Goal: Check status: Check status

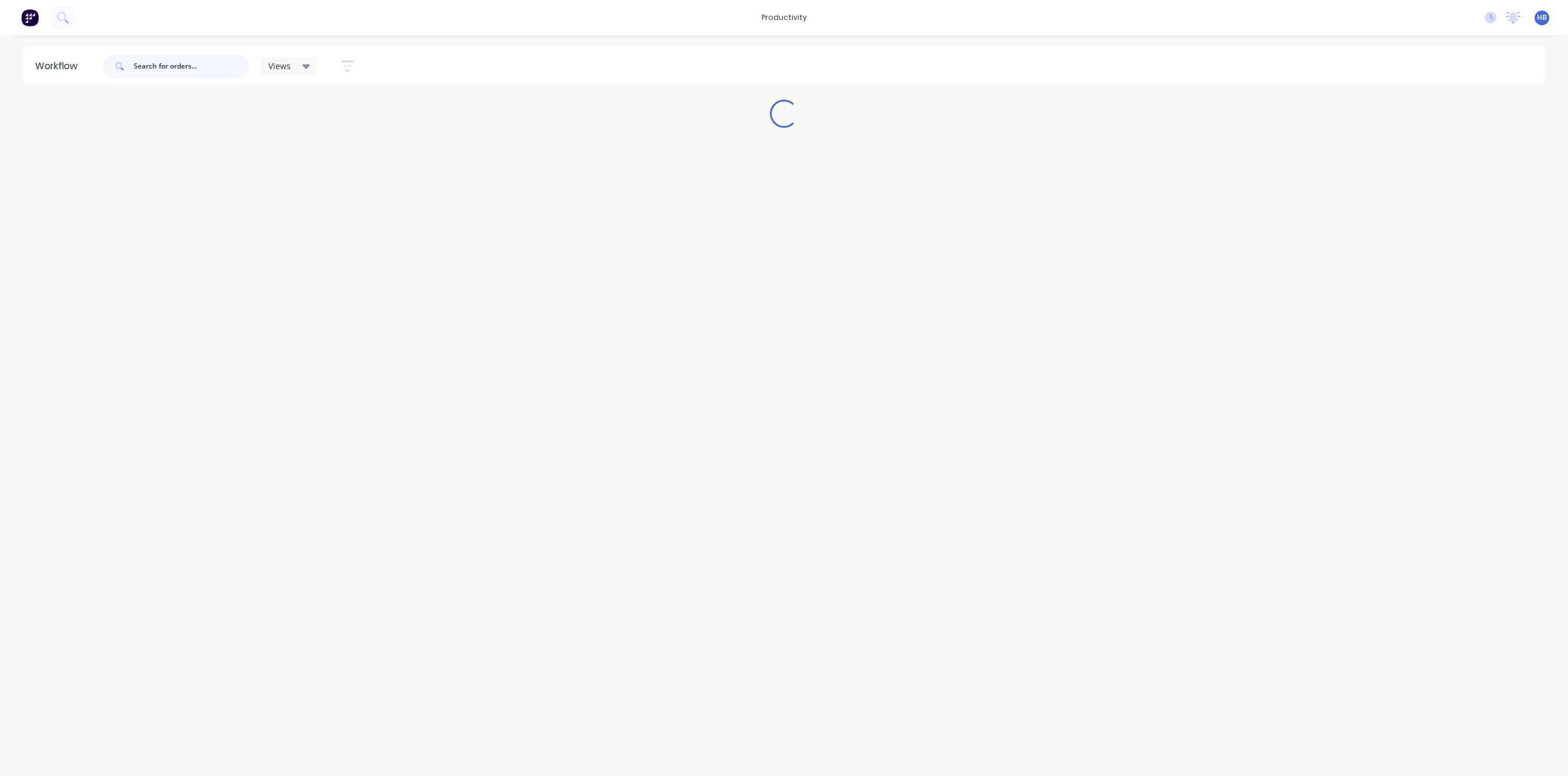
click at [174, 71] on input "text" at bounding box center [192, 66] width 116 height 24
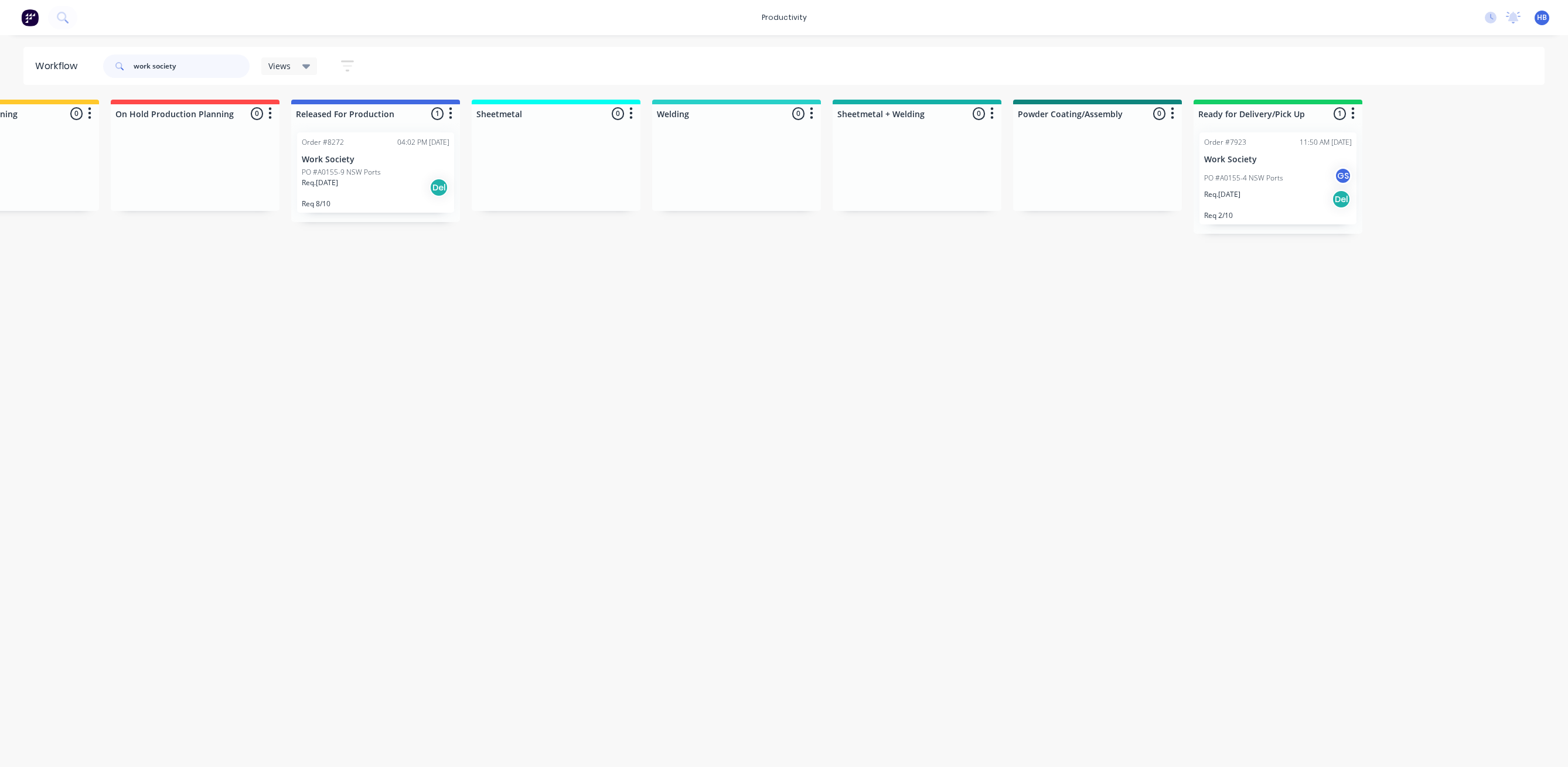
scroll to position [0, 637]
click at [1262, 168] on div "PO #A0155-4 NSW Ports GS" at bounding box center [1277, 178] width 147 height 22
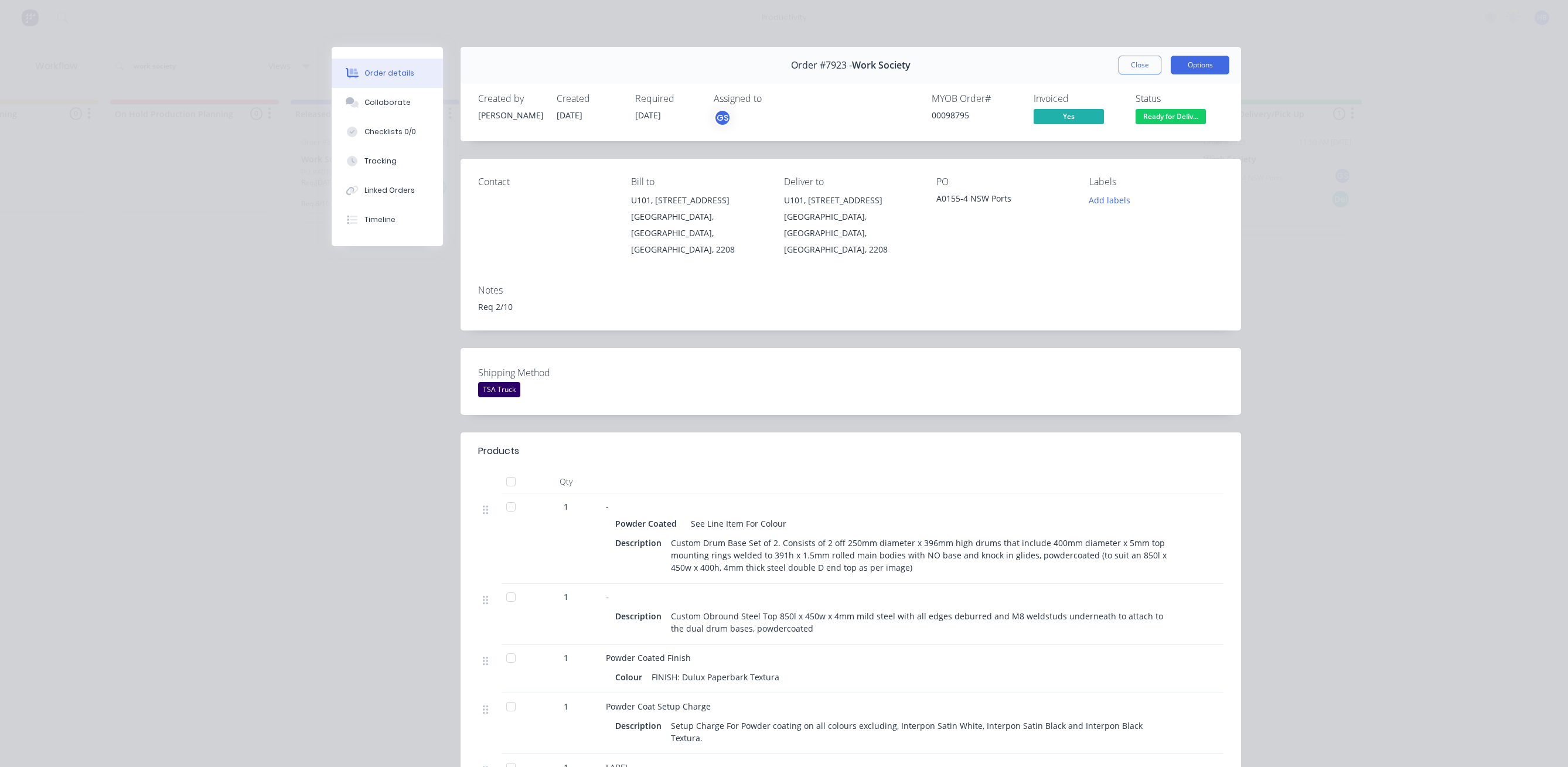
click at [1194, 73] on button "Options" at bounding box center [1200, 65] width 59 height 19
click at [1170, 112] on div "Work Order" at bounding box center [1168, 118] width 102 height 17
click at [1136, 147] on div "Standard" at bounding box center [1168, 142] width 102 height 17
click at [1139, 69] on button "Close" at bounding box center [1140, 65] width 43 height 19
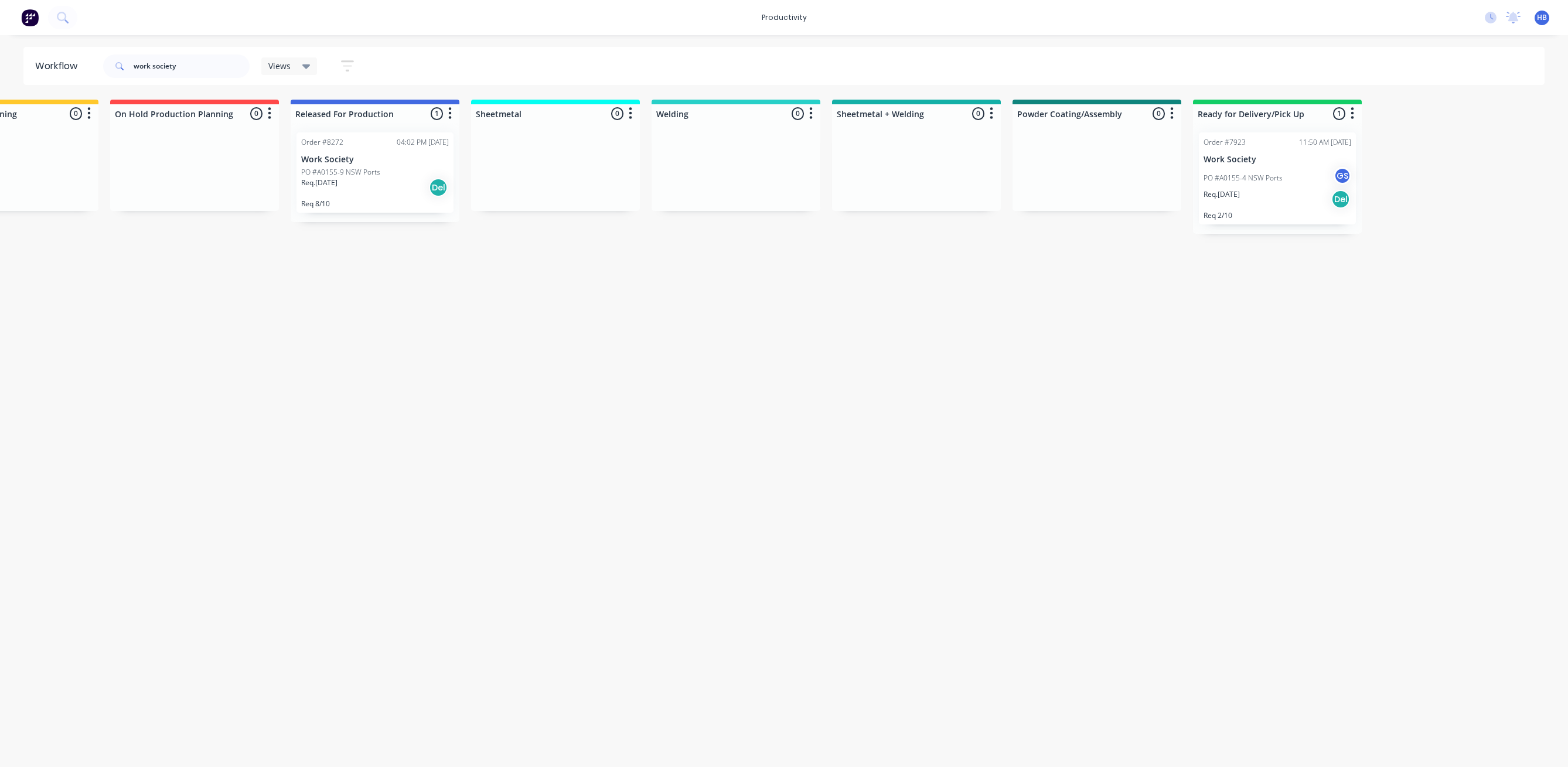
click at [1303, 197] on div "Req. [DATE] Del" at bounding box center [1277, 199] width 147 height 20
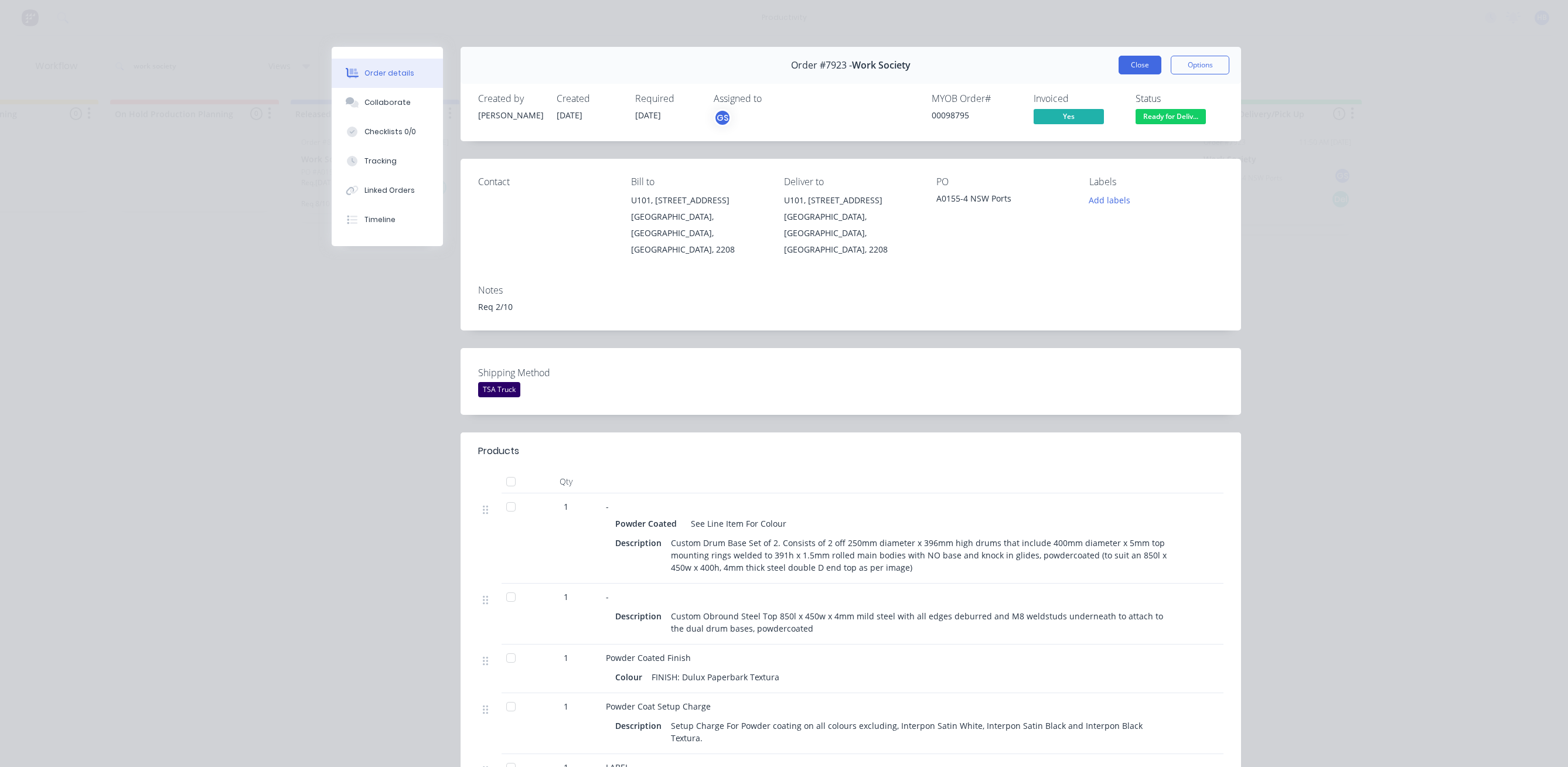
click at [1138, 67] on button "Close" at bounding box center [1140, 65] width 43 height 19
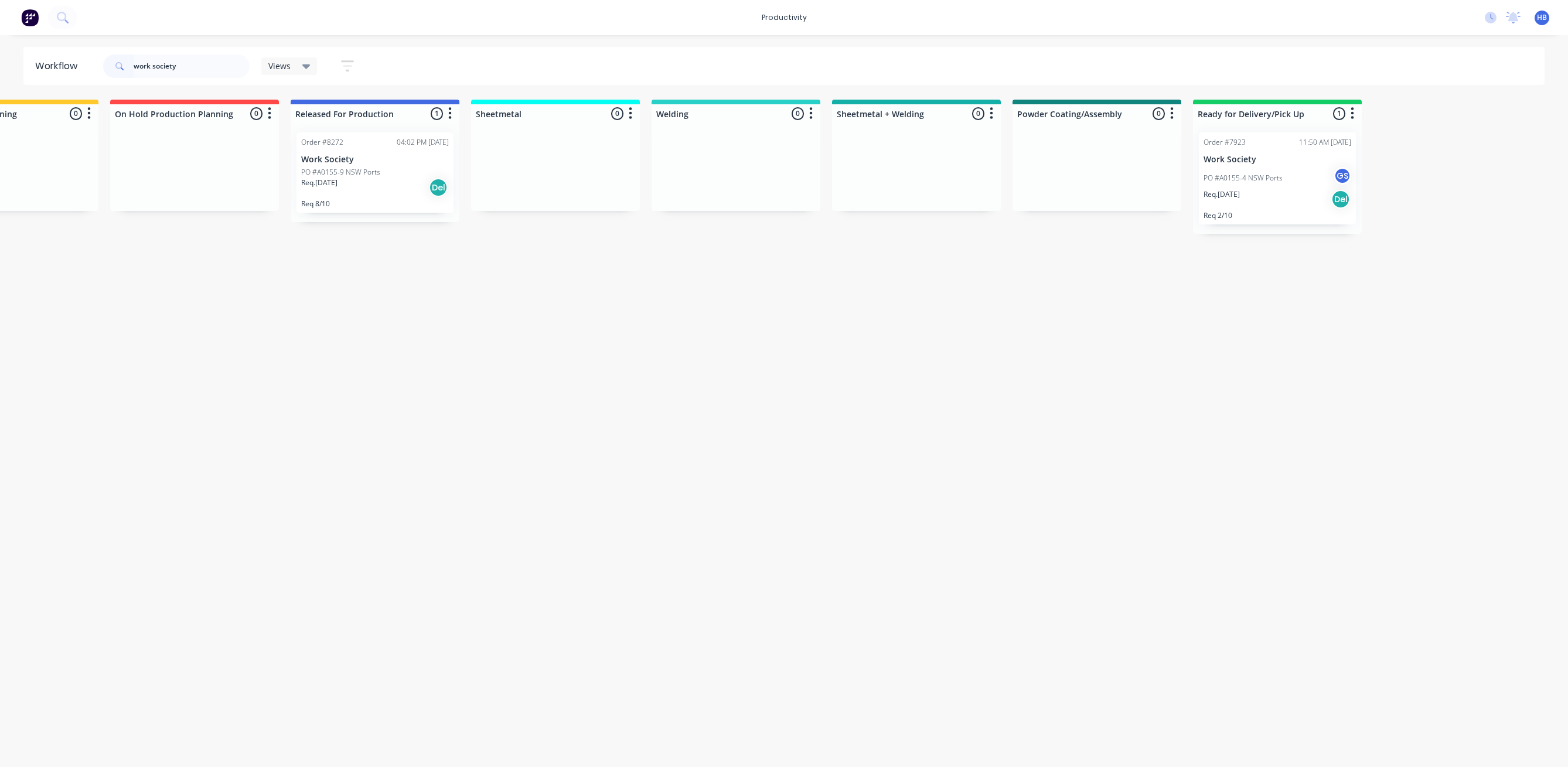
click at [366, 176] on p "PO #A0155-9 NSW Ports" at bounding box center [340, 172] width 79 height 11
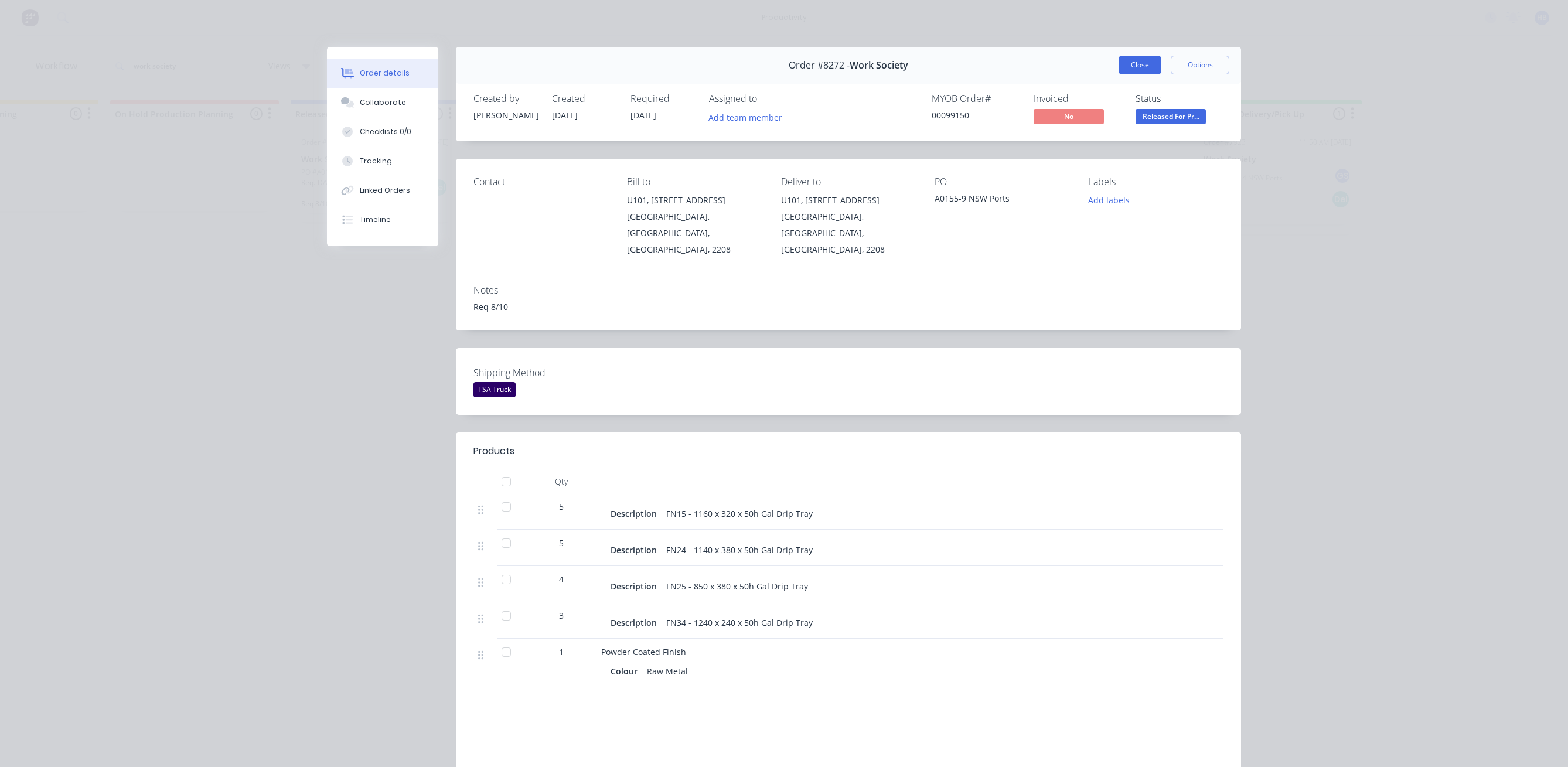
click at [1131, 62] on button "Close" at bounding box center [1140, 65] width 43 height 19
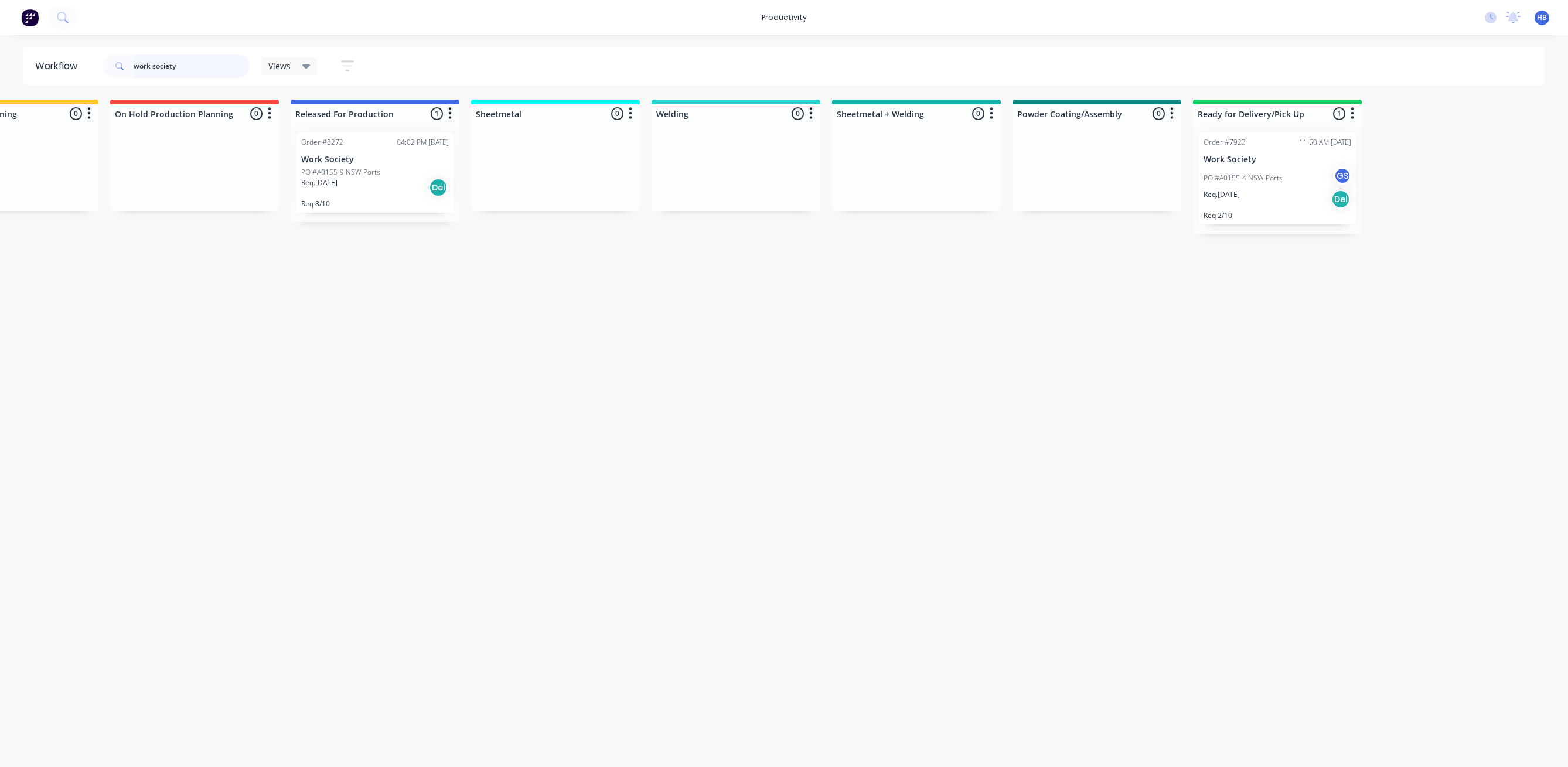
drag, startPoint x: 185, startPoint y: 62, endPoint x: 118, endPoint y: 61, distance: 67.0
click at [118, 61] on div "work society" at bounding box center [176, 66] width 147 height 24
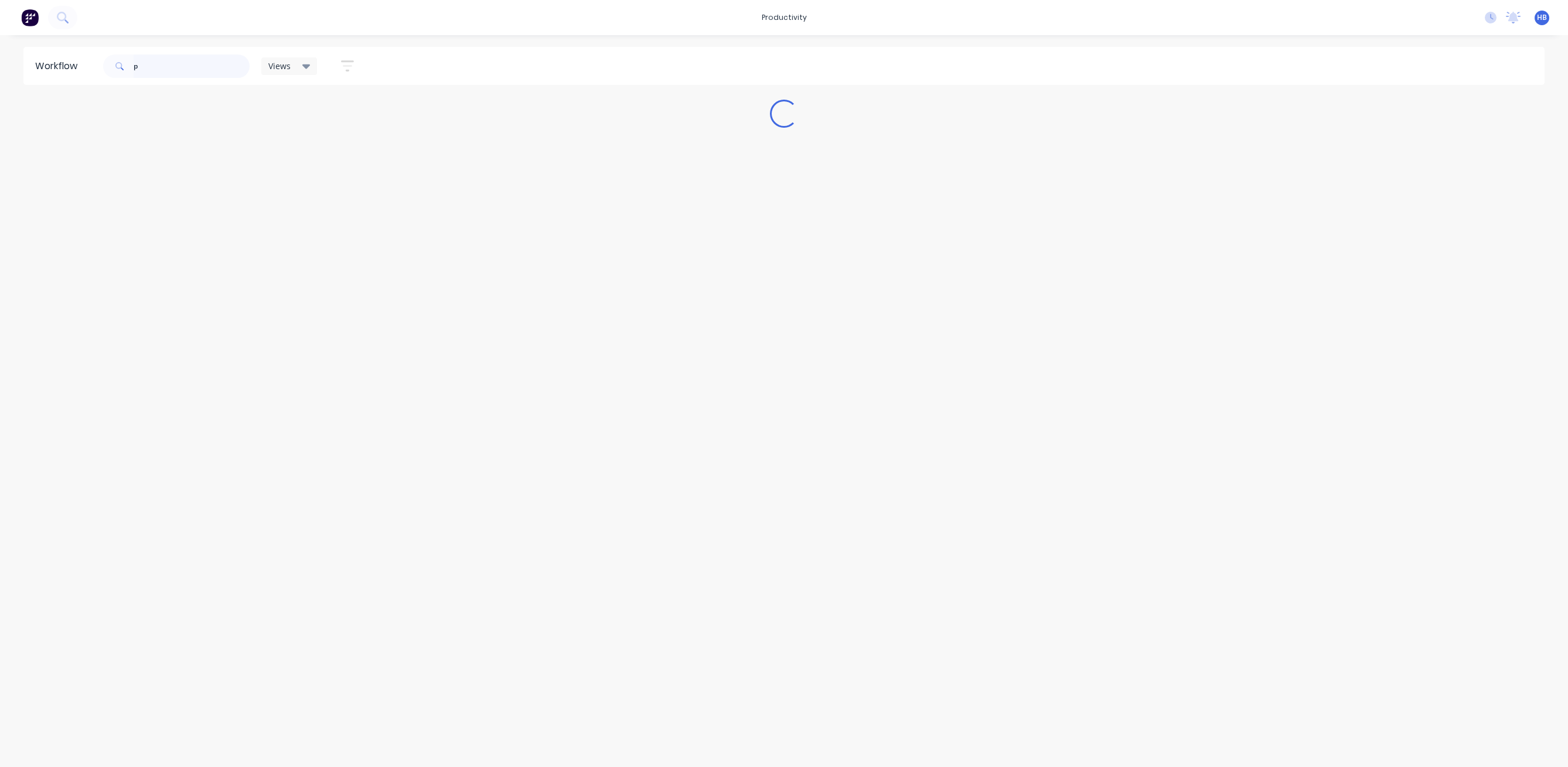
scroll to position [0, 0]
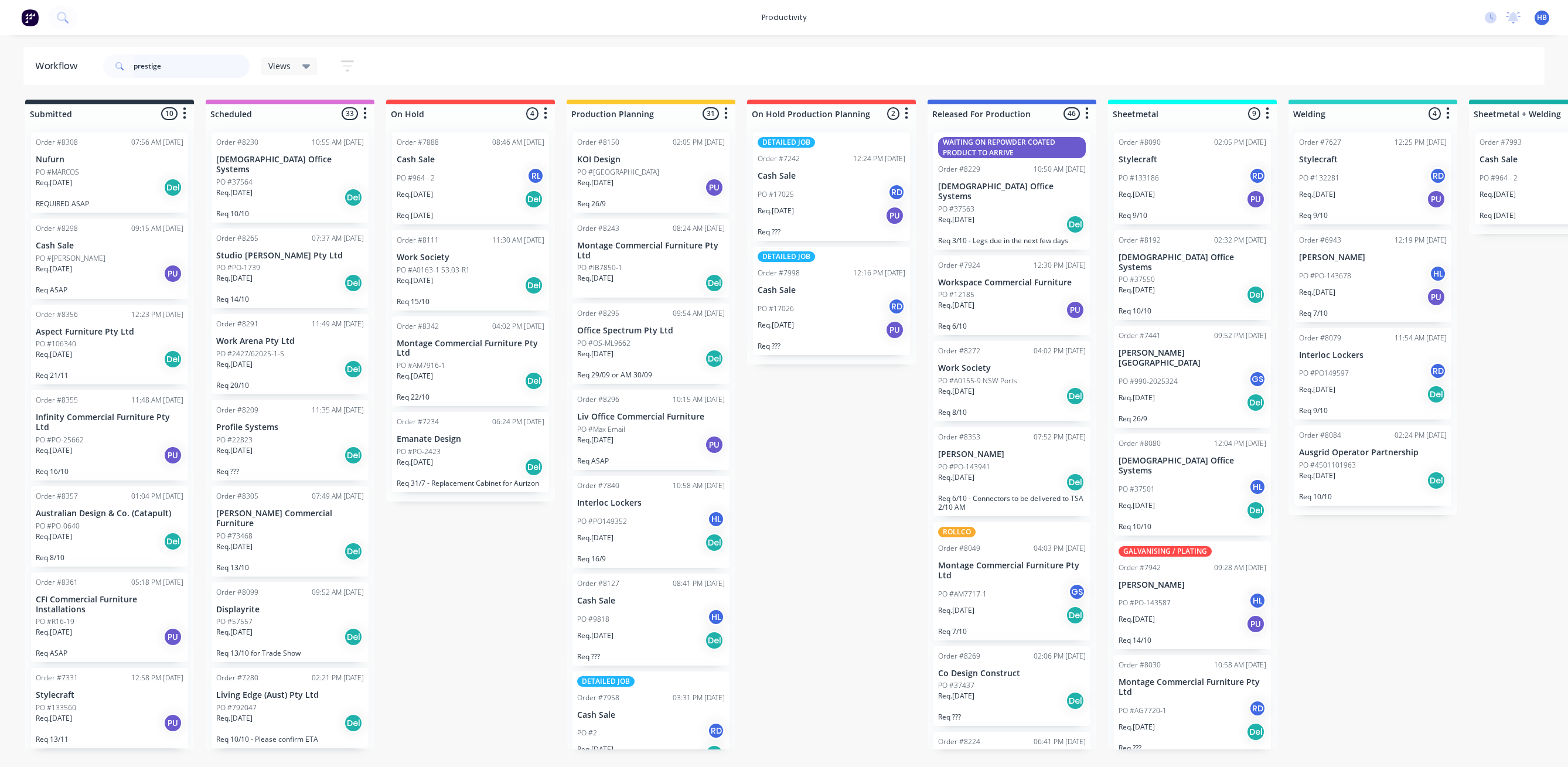
type input "prestige"
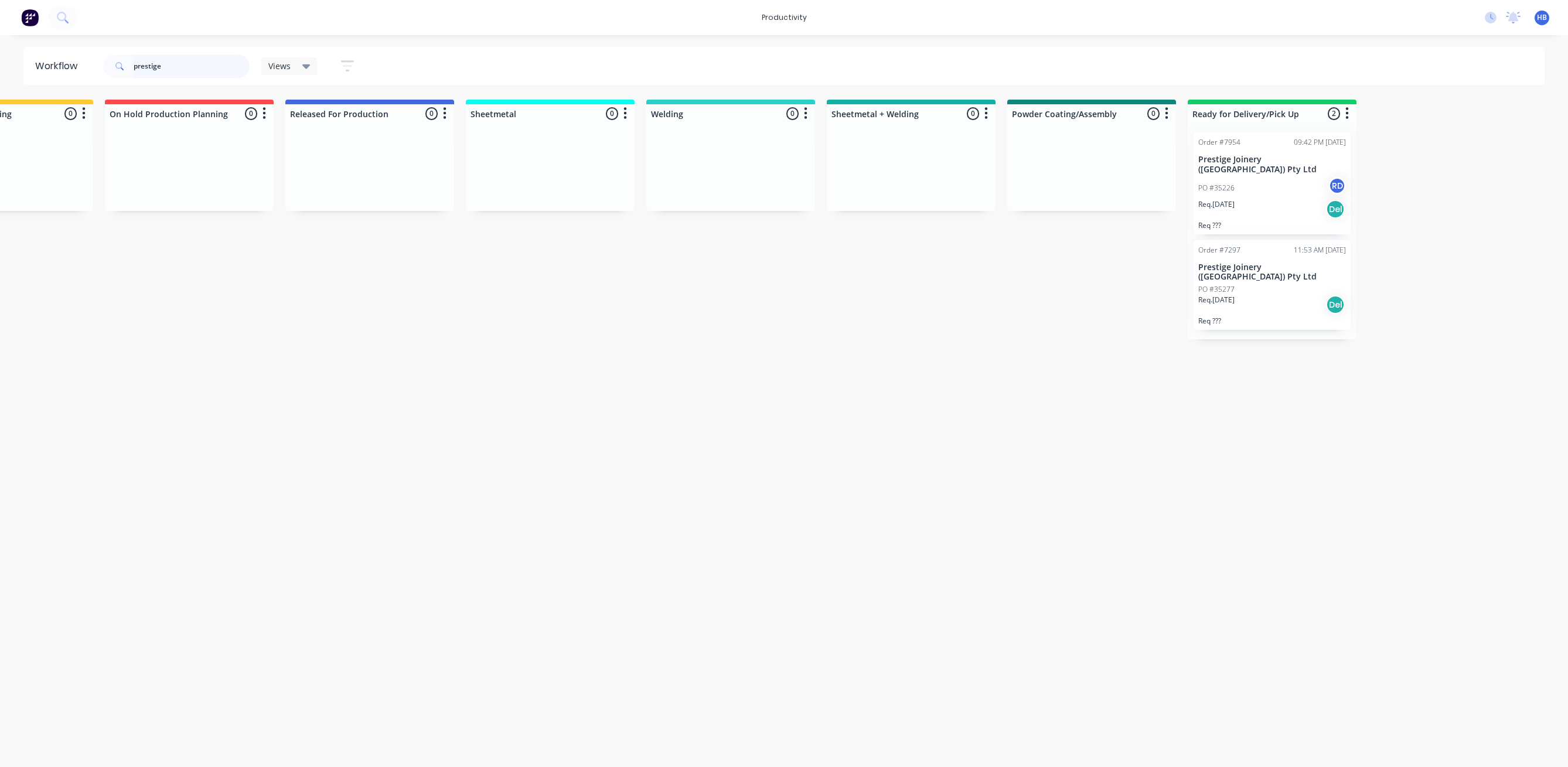
scroll to position [0, 652]
click at [1253, 284] on div "PO #35277" at bounding box center [1262, 289] width 147 height 11
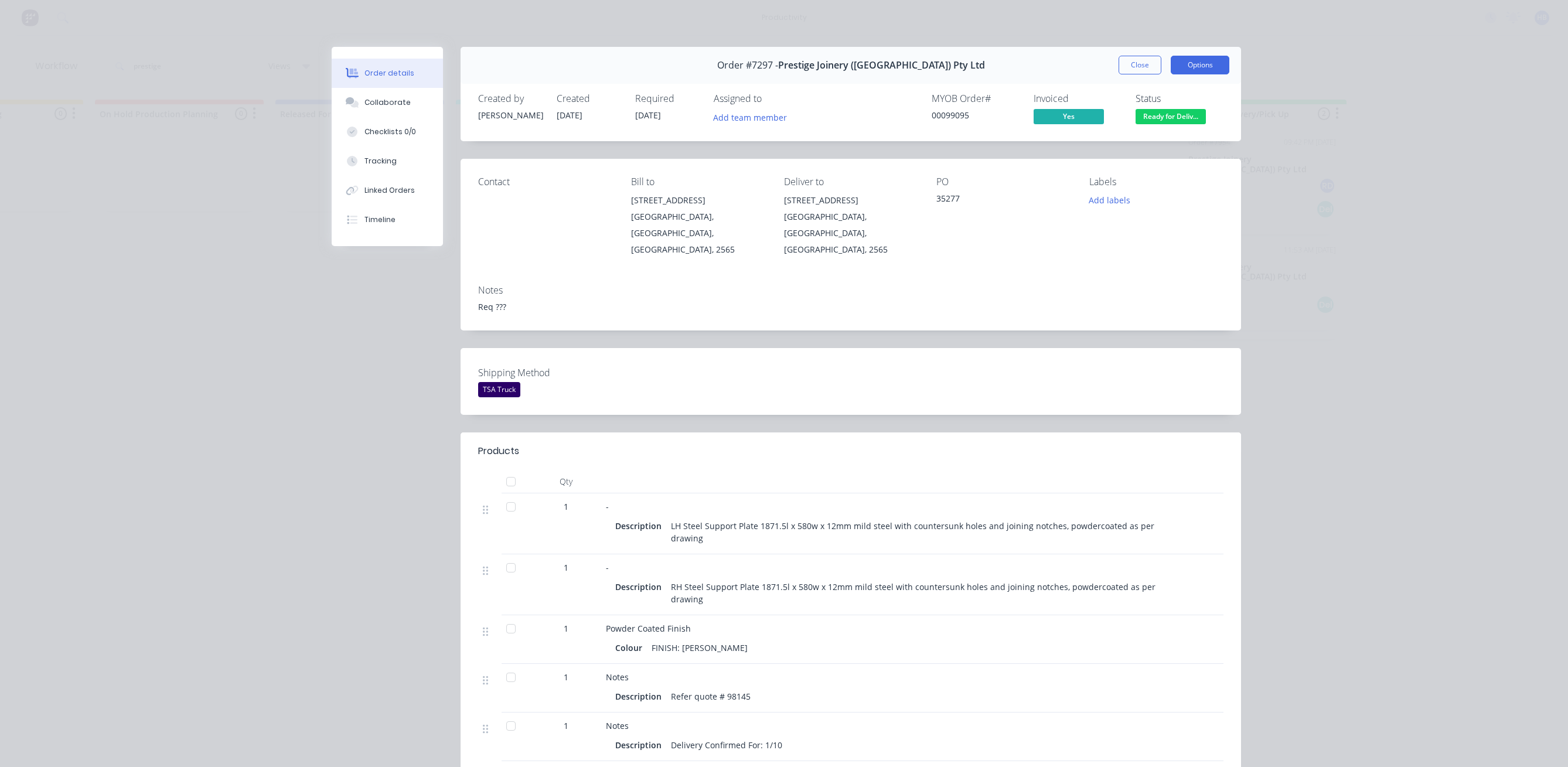
click at [1195, 64] on button "Options" at bounding box center [1200, 65] width 59 height 19
click at [1154, 118] on div "Work Order" at bounding box center [1168, 118] width 102 height 17
click at [1145, 142] on div "Standard" at bounding box center [1168, 142] width 102 height 17
